Goal: Check status: Check status

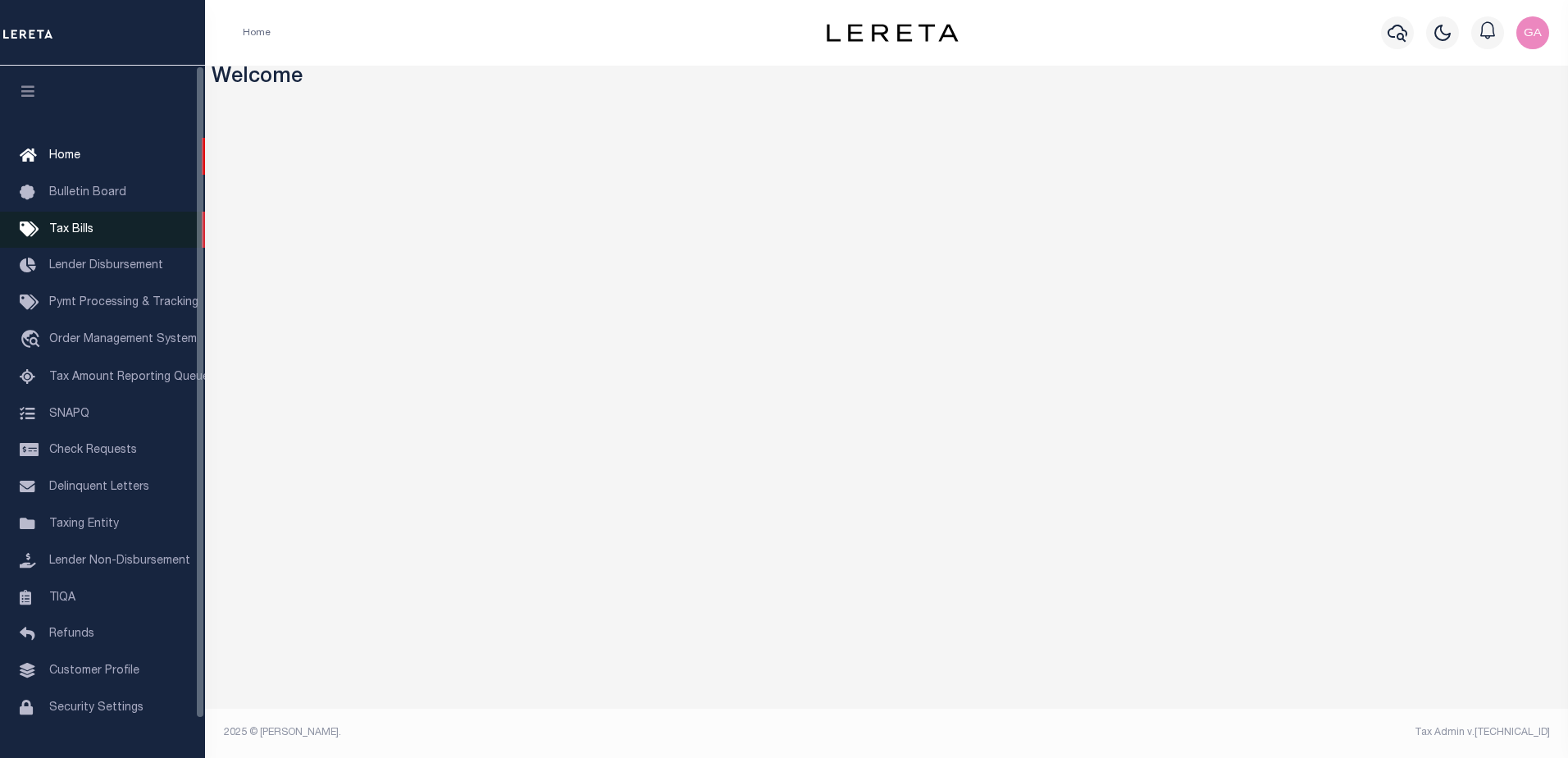
click at [80, 231] on span "Tax Bills" at bounding box center [71, 230] width 44 height 12
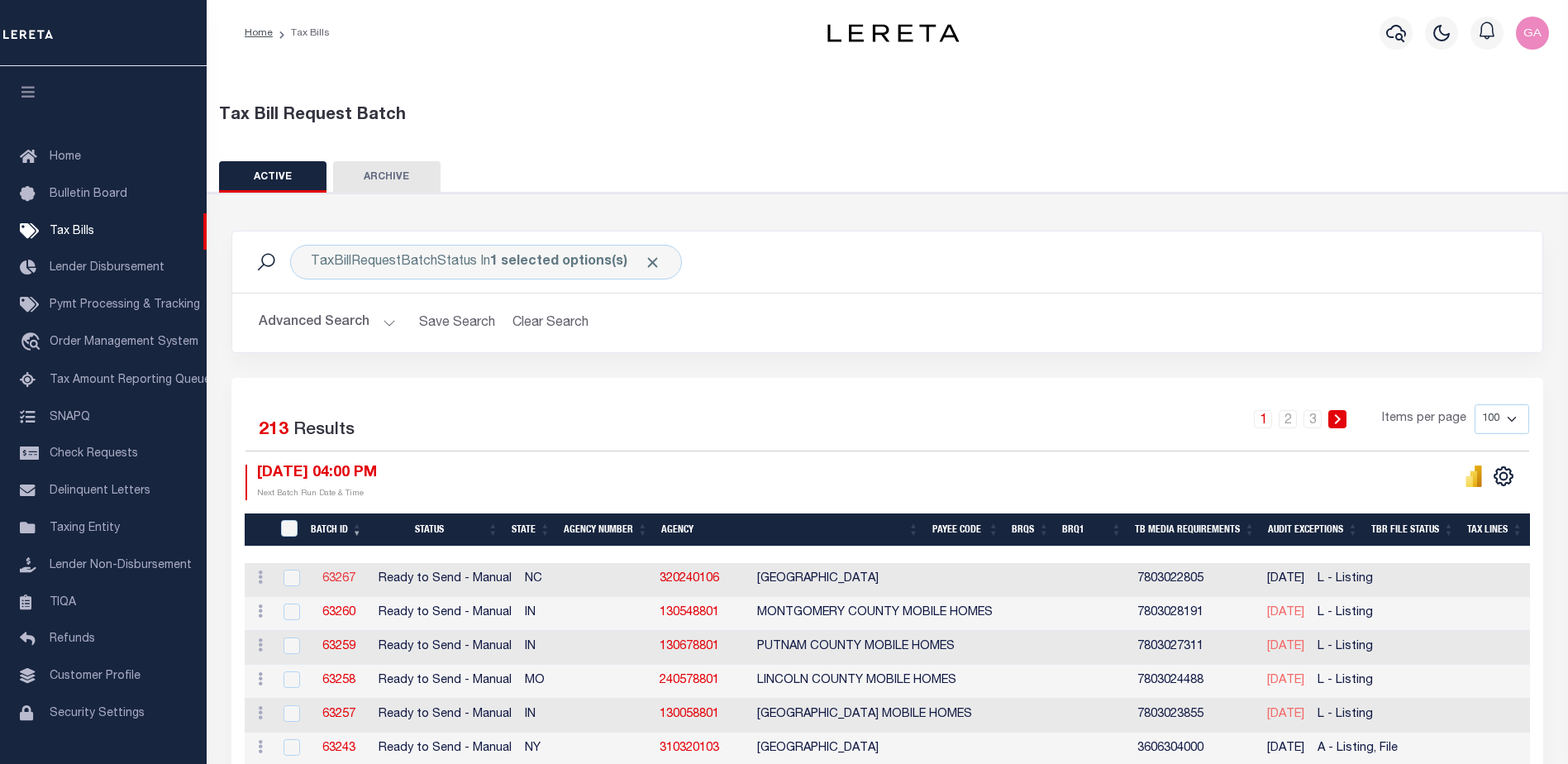
click at [334, 578] on link "63267" at bounding box center [338, 579] width 33 height 12
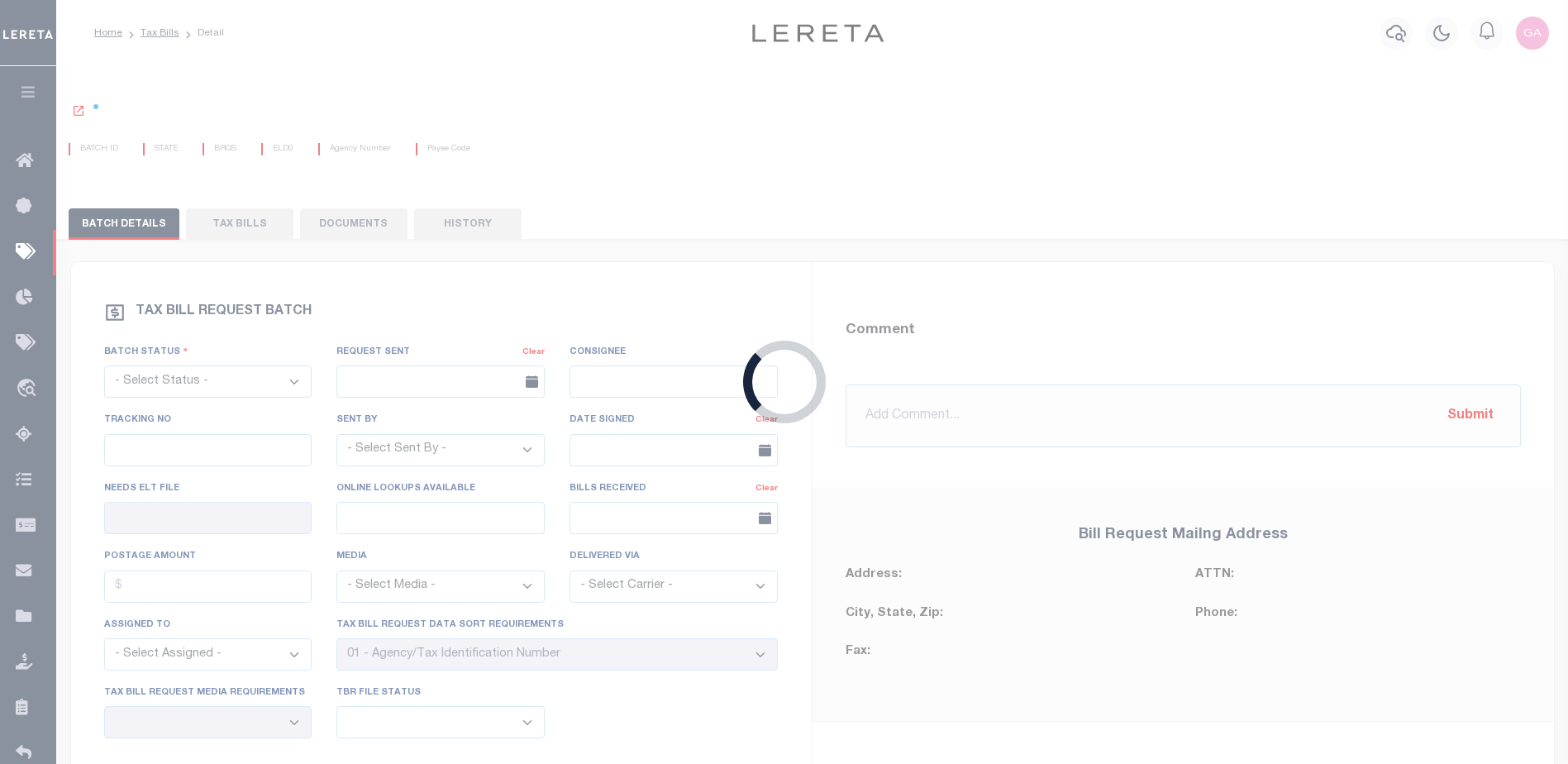
select select "RTS"
type input "No"
select select "27"
select select "20"
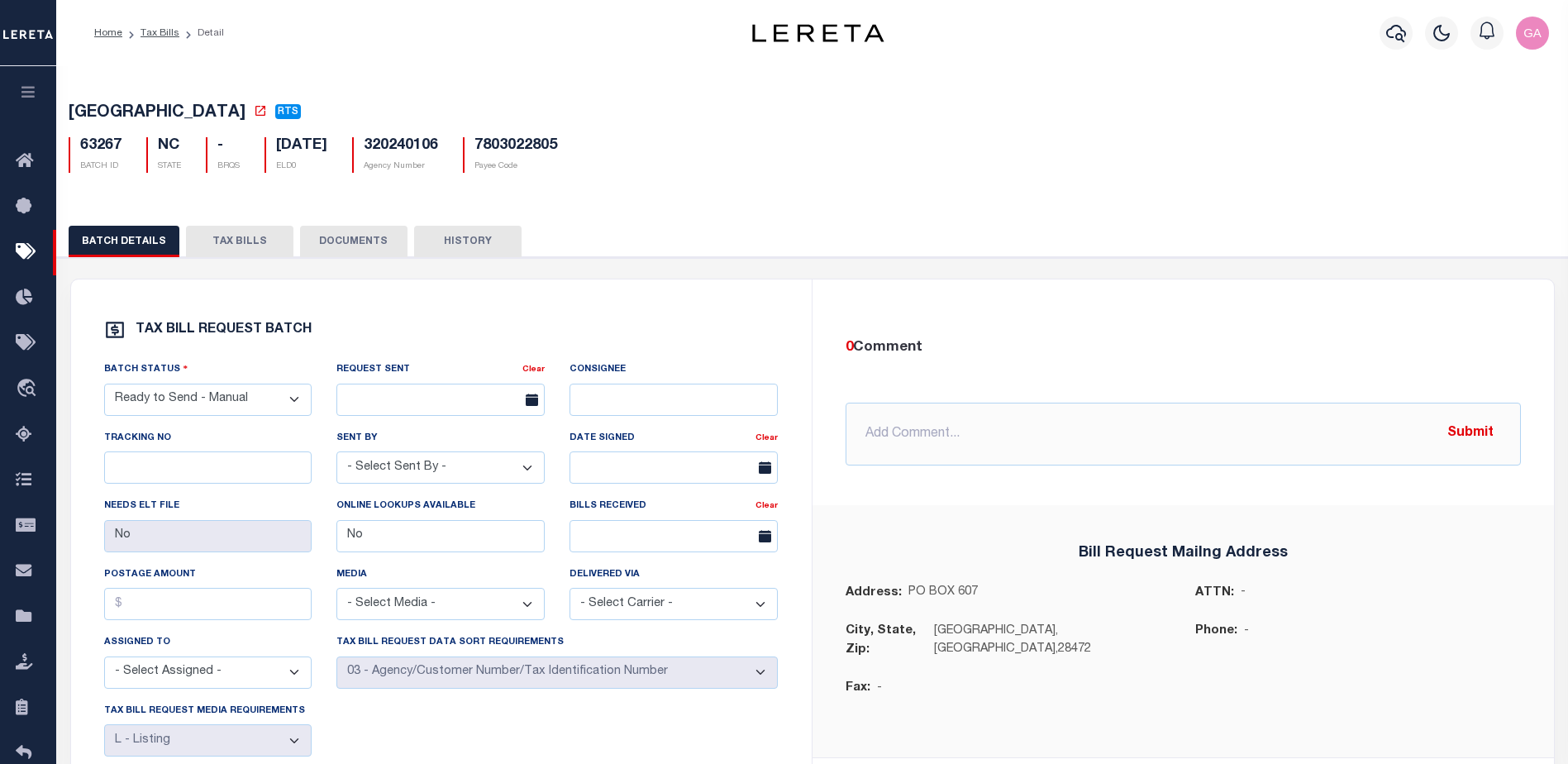
drag, startPoint x: 280, startPoint y: 148, endPoint x: 355, endPoint y: 152, distance: 75.1
click at [327, 152] on h5 "[DATE]" at bounding box center [302, 146] width 52 height 18
click at [778, 184] on div "[GEOGRAPHIC_DATA] RTS 63267 BATCH ID NC -" at bounding box center [812, 134] width 1527 height 102
